Goal: Use online tool/utility: Utilize a website feature to perform a specific function

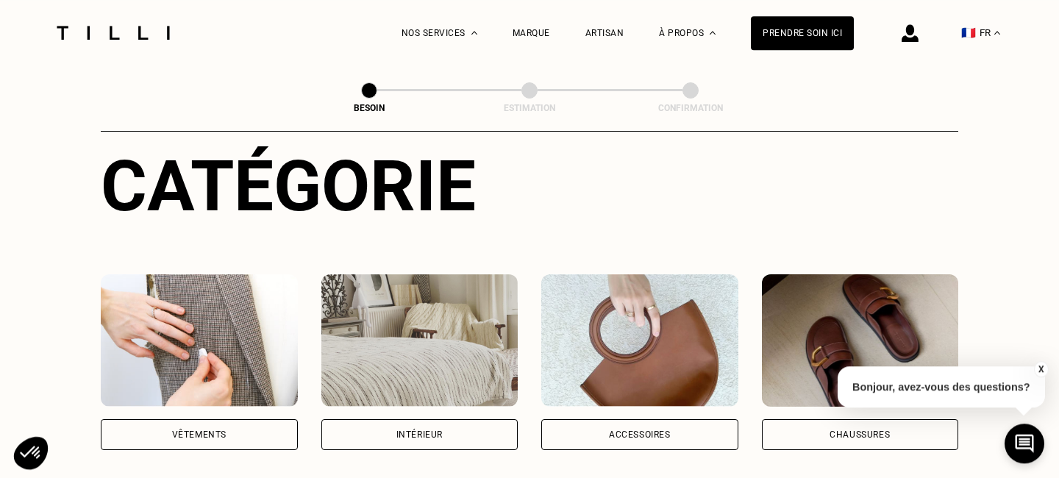
scroll to position [285, 0]
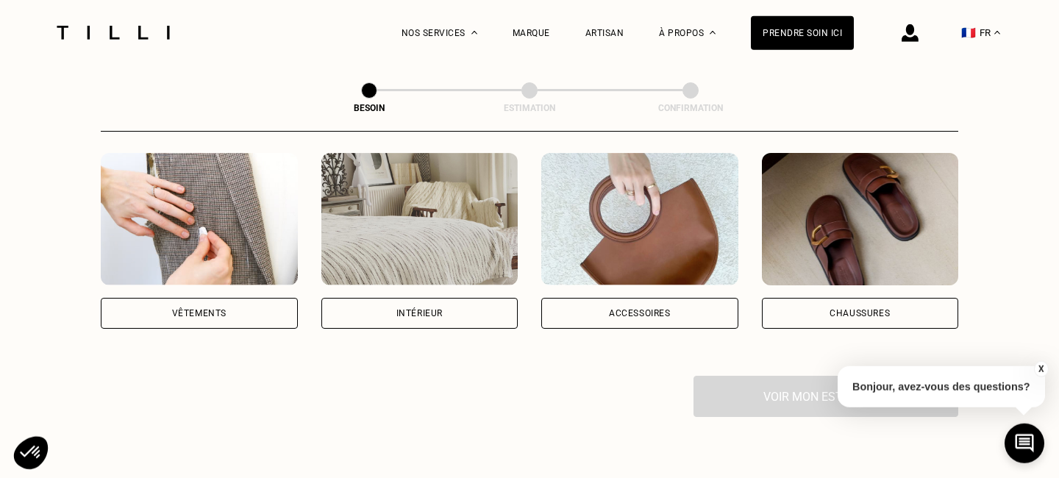
click at [601, 246] on img at bounding box center [639, 219] width 197 height 132
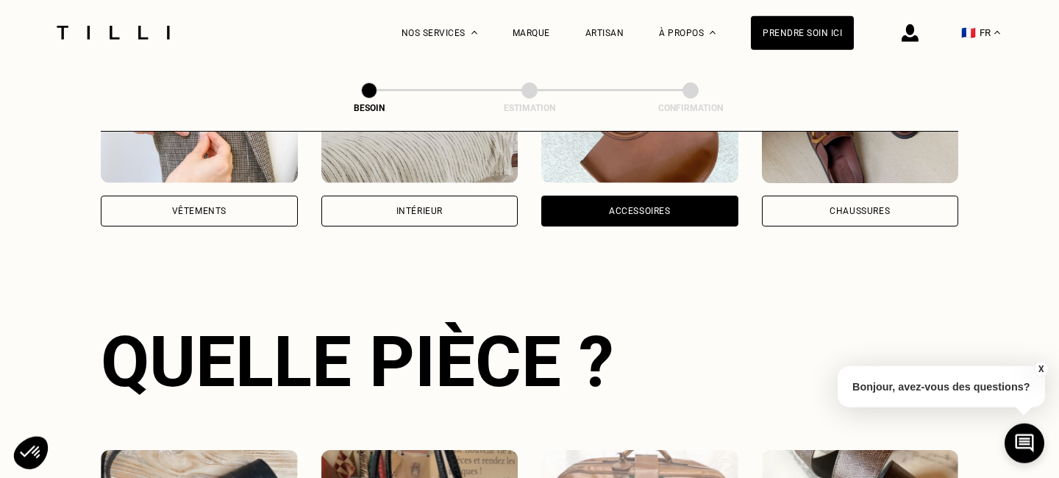
scroll to position [340, 0]
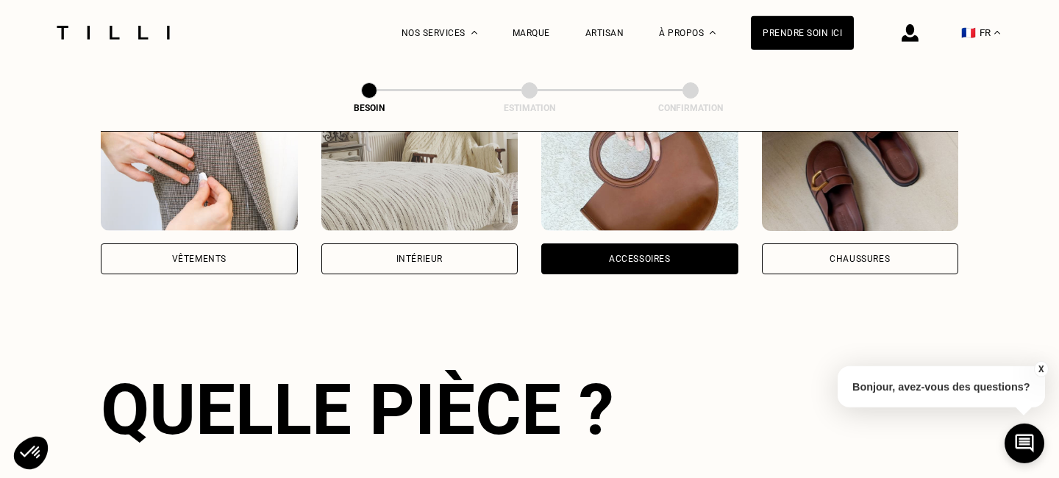
click at [162, 186] on img at bounding box center [199, 165] width 197 height 132
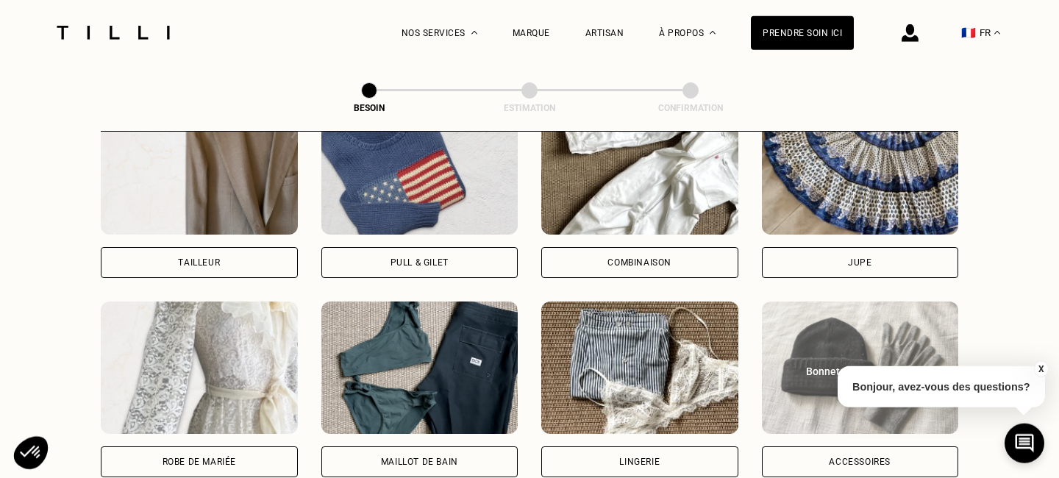
scroll to position [988, 0]
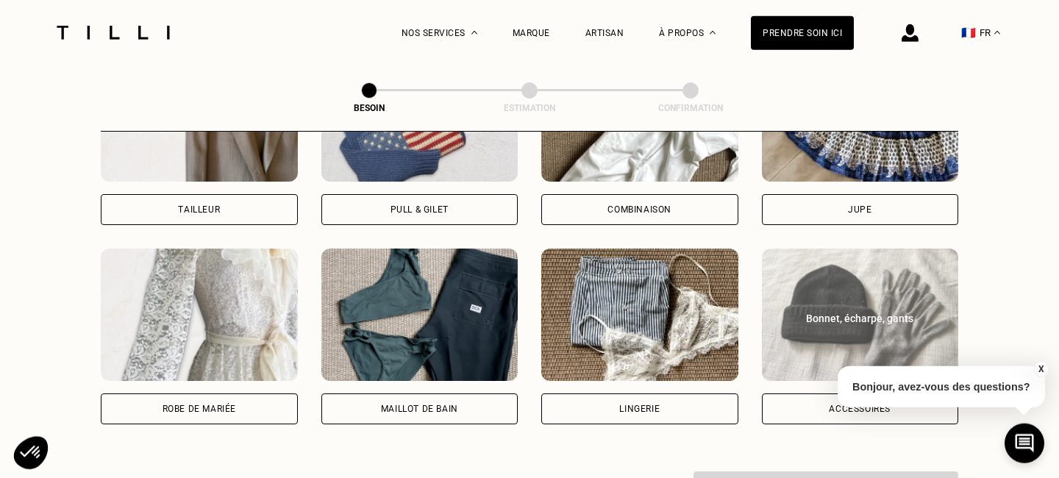
click at [787, 289] on img at bounding box center [860, 315] width 197 height 132
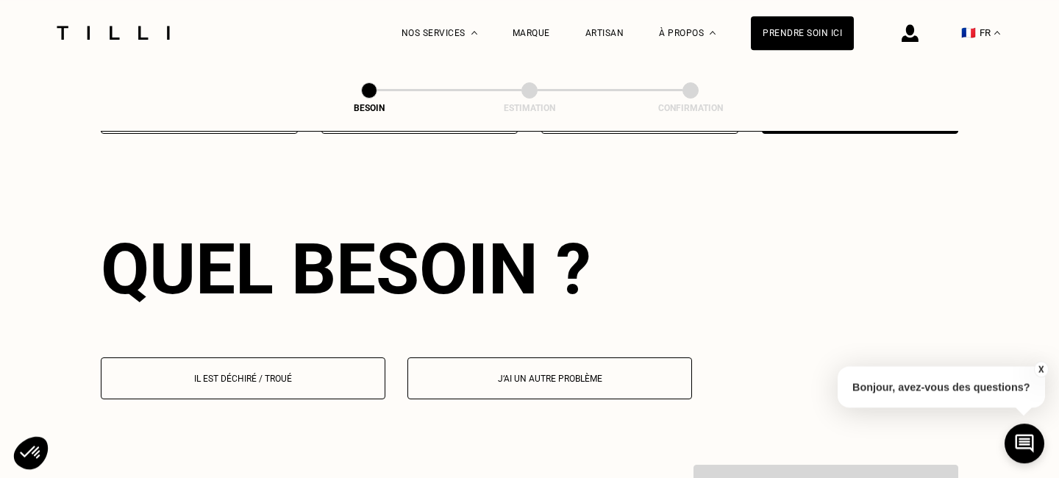
scroll to position [1280, 0]
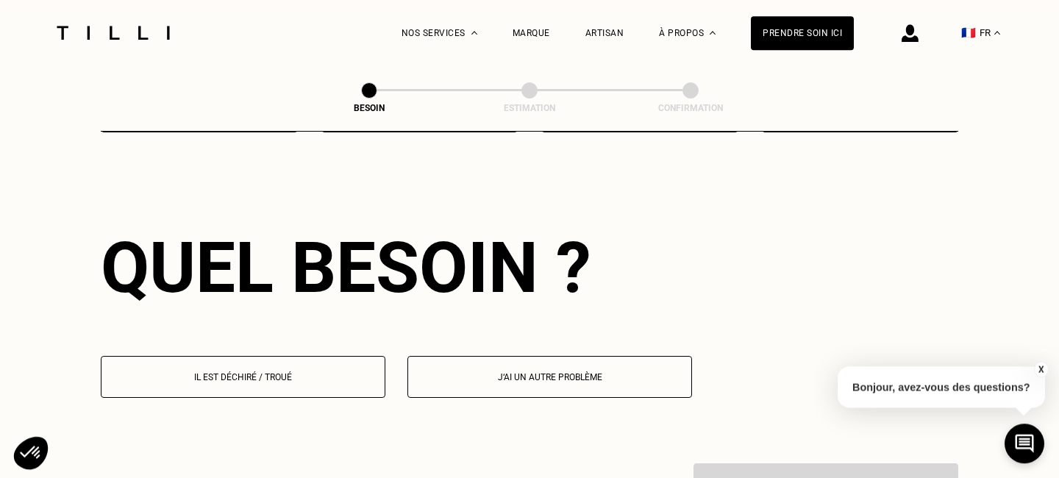
click at [483, 357] on button "J‘ai un autre problème" at bounding box center [550, 377] width 285 height 42
select select "FR"
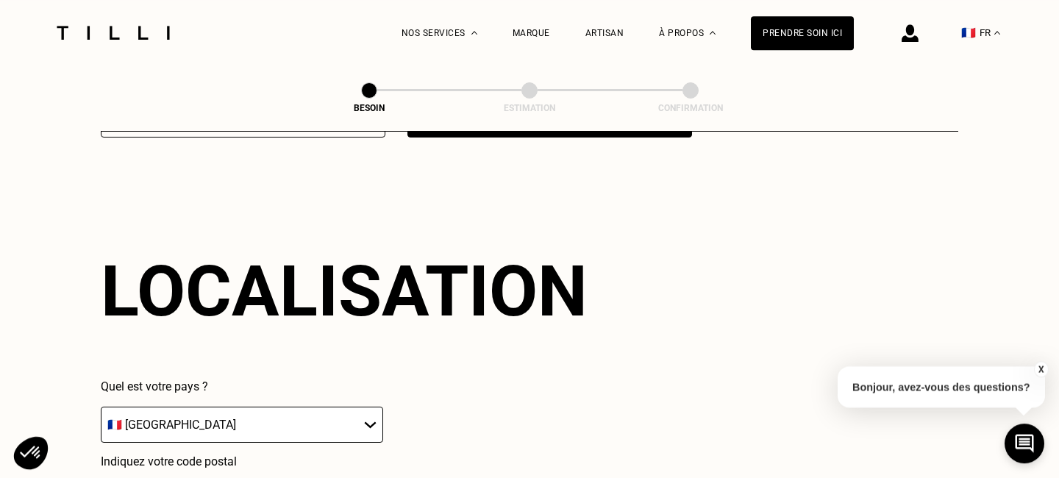
scroll to position [1697, 0]
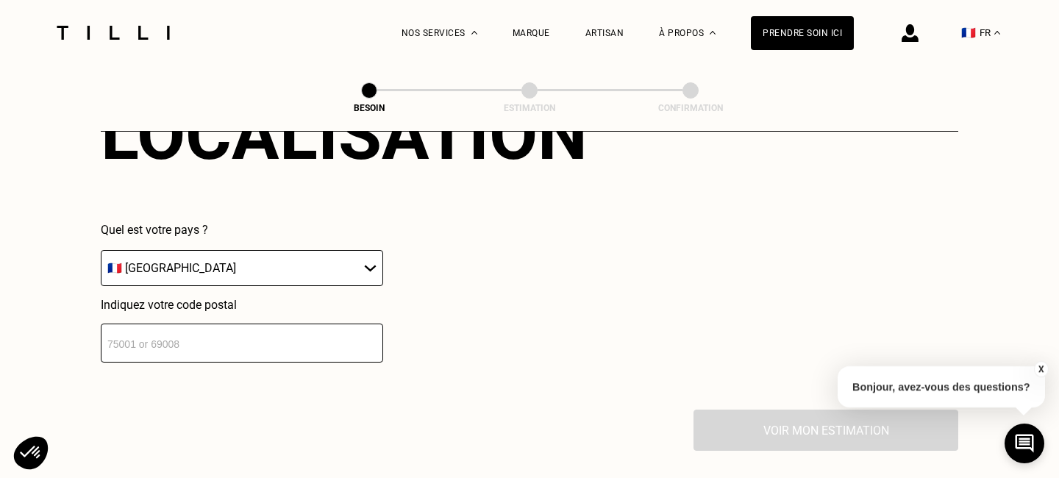
click at [226, 335] on input "number" at bounding box center [242, 343] width 282 height 39
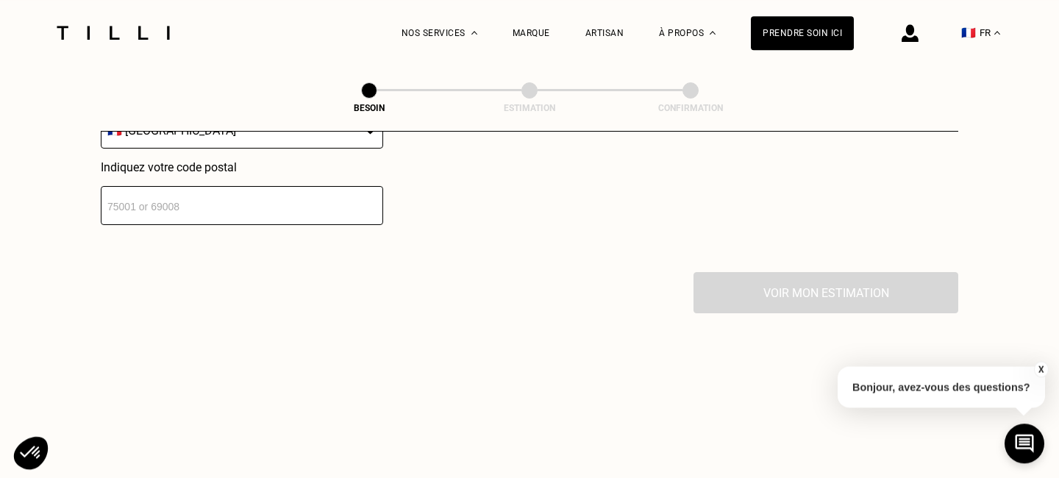
drag, startPoint x: 188, startPoint y: 191, endPoint x: 15, endPoint y: 186, distance: 173.7
click at [101, 186] on input "number" at bounding box center [242, 205] width 282 height 39
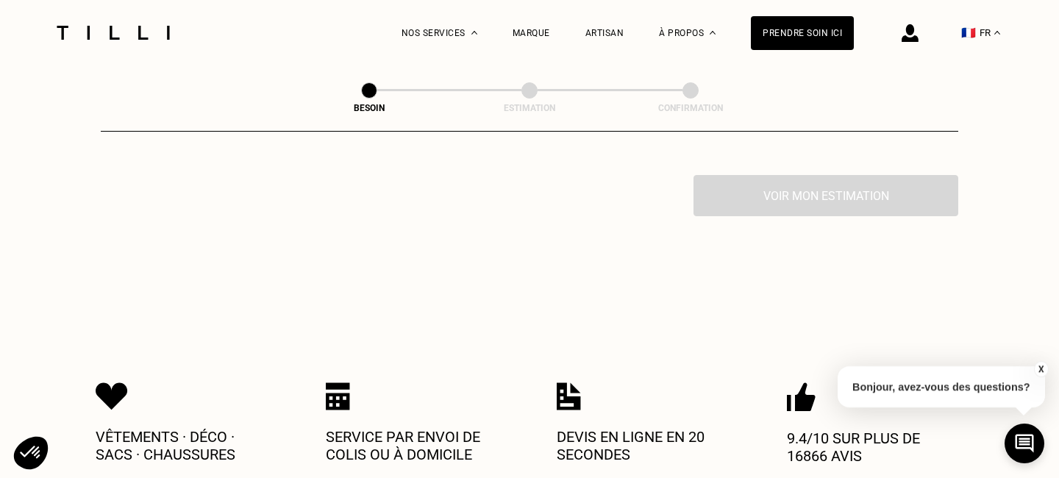
scroll to position [1933, 0]
click at [718, 180] on div "Voir mon estimation" at bounding box center [530, 194] width 858 height 41
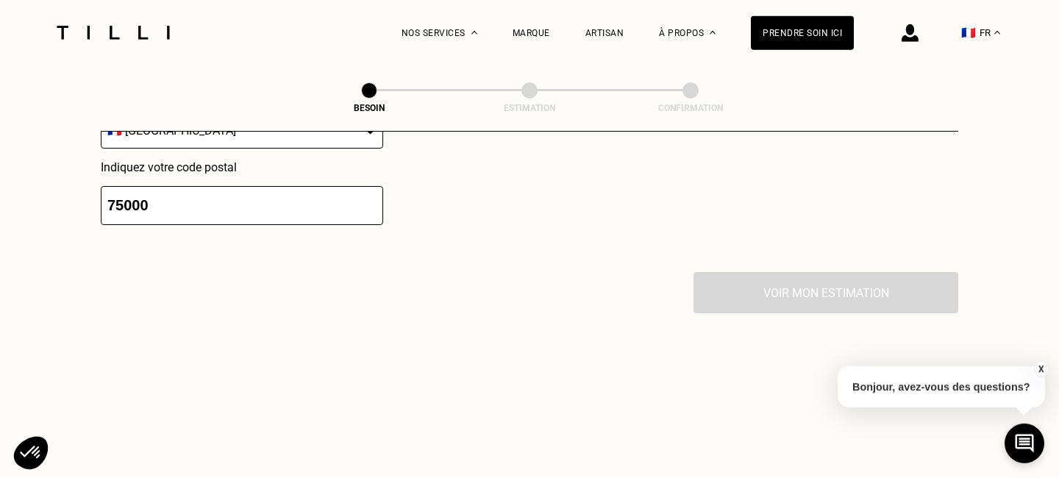
scroll to position [1838, 0]
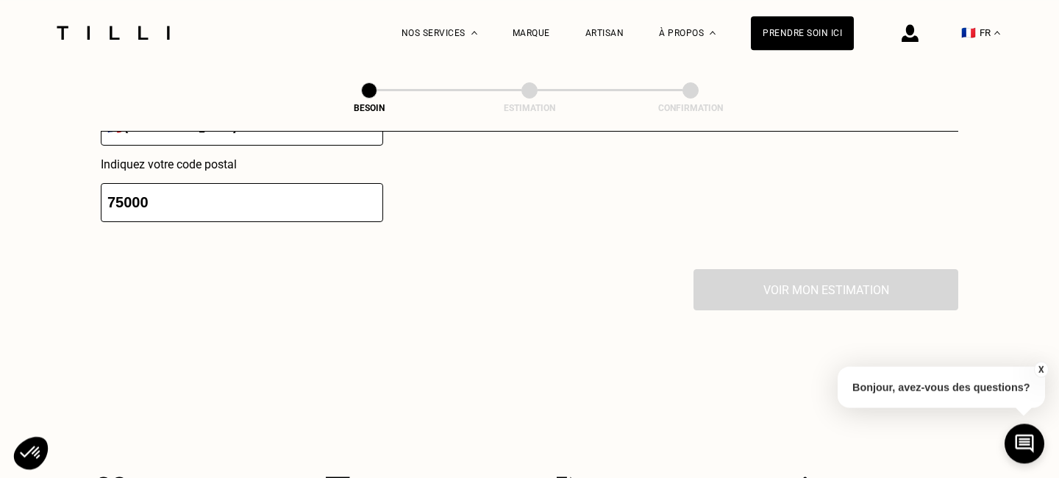
click at [271, 194] on input "75000" at bounding box center [242, 202] width 282 height 39
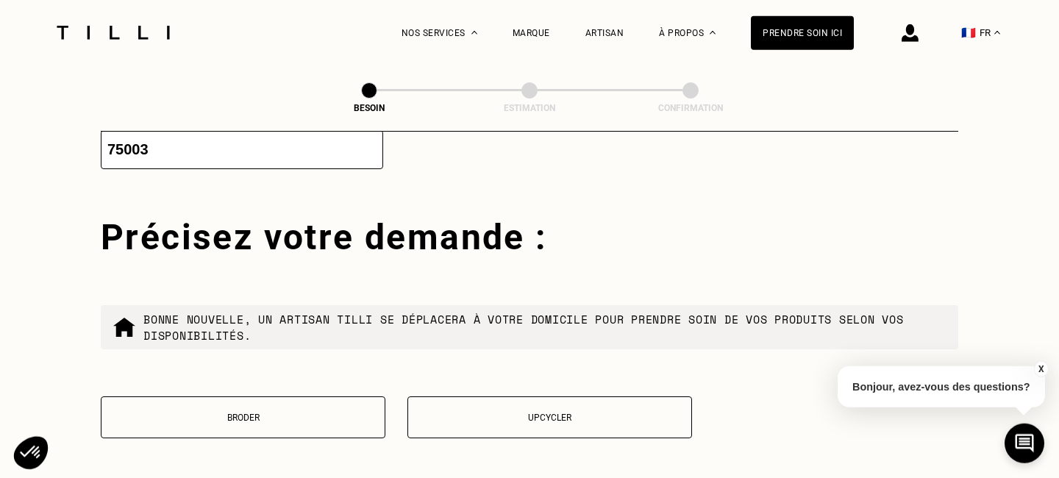
scroll to position [1933, 0]
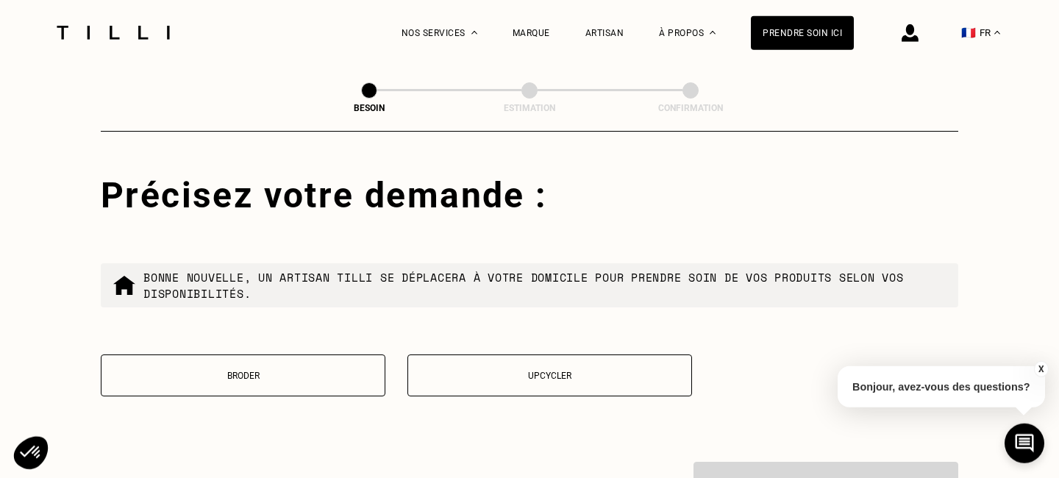
type input "75003"
click at [326, 371] on p "Broder" at bounding box center [243, 376] width 269 height 10
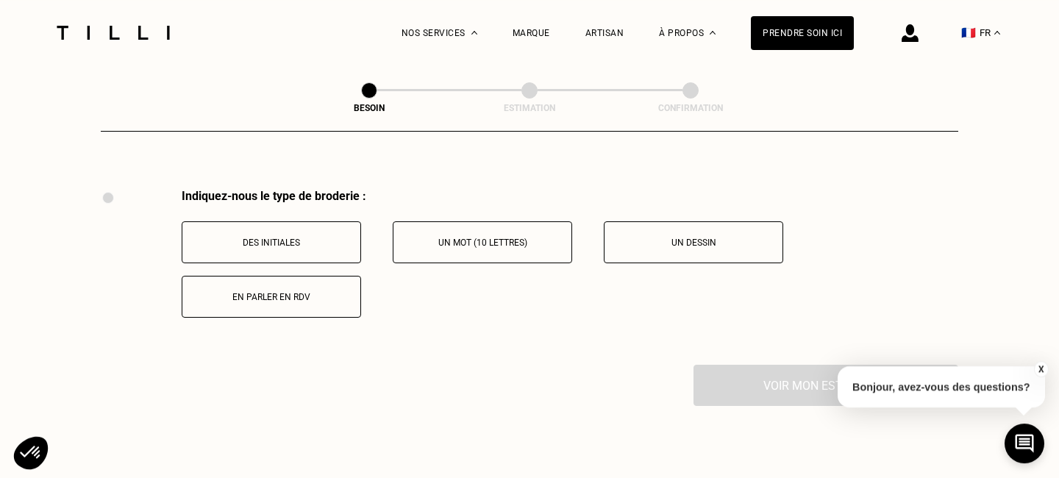
scroll to position [2088, 0]
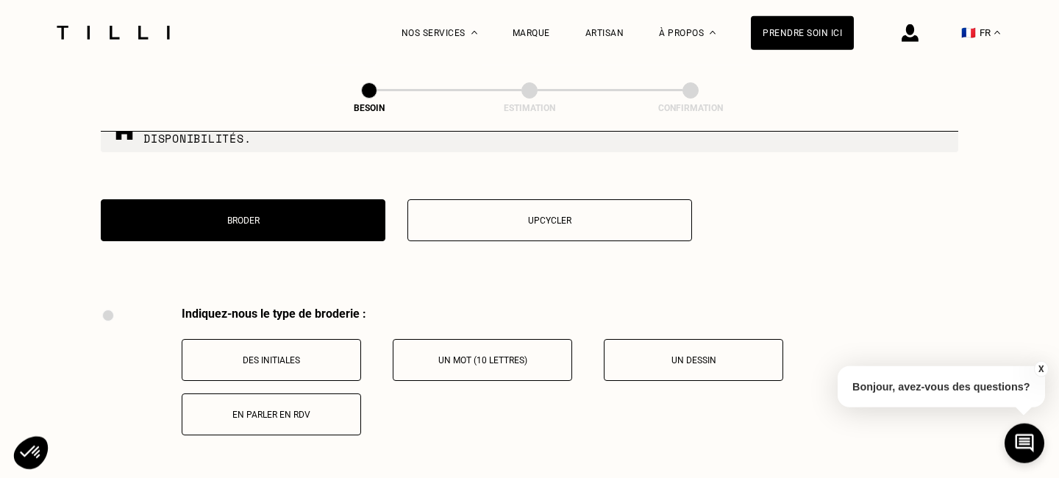
click at [566, 216] on p "Upcycler" at bounding box center [550, 221] width 269 height 10
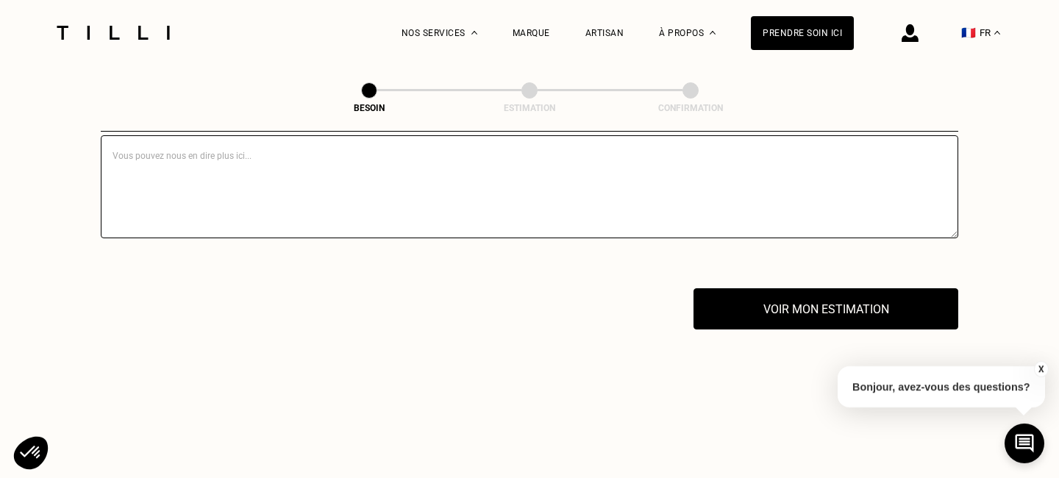
scroll to position [2144, 0]
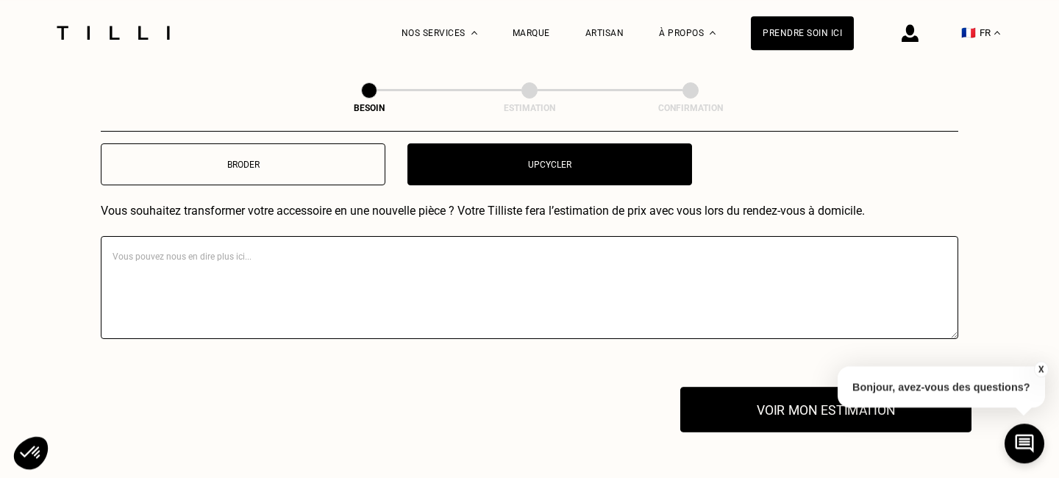
click at [754, 387] on button "Voir mon estimation" at bounding box center [825, 410] width 291 height 46
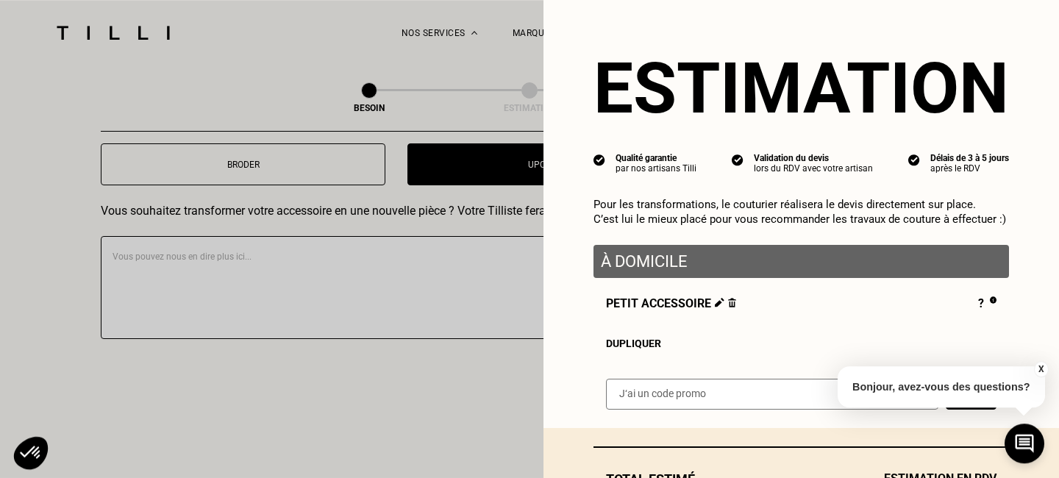
scroll to position [115, 0]
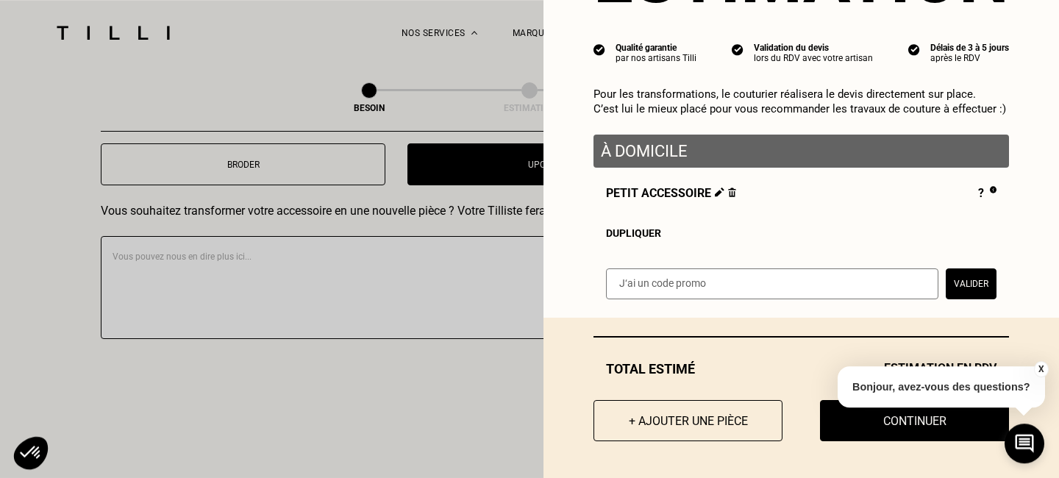
click at [922, 208] on div "Petit accessoire ? Estimation en RDV Dupliquer" at bounding box center [802, 212] width 416 height 53
